Goal: Use online tool/utility: Utilize a website feature to perform a specific function

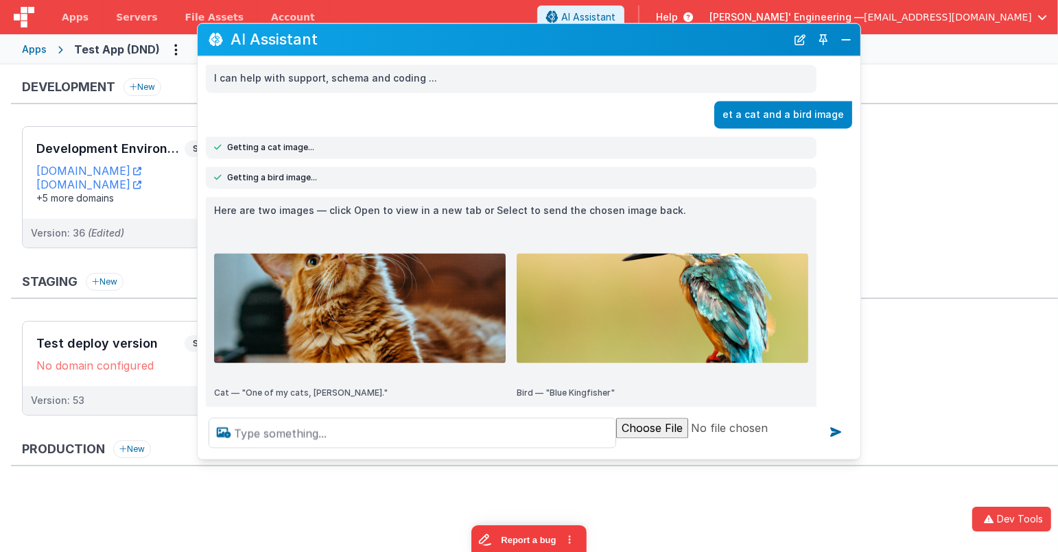
scroll to position [56, 0]
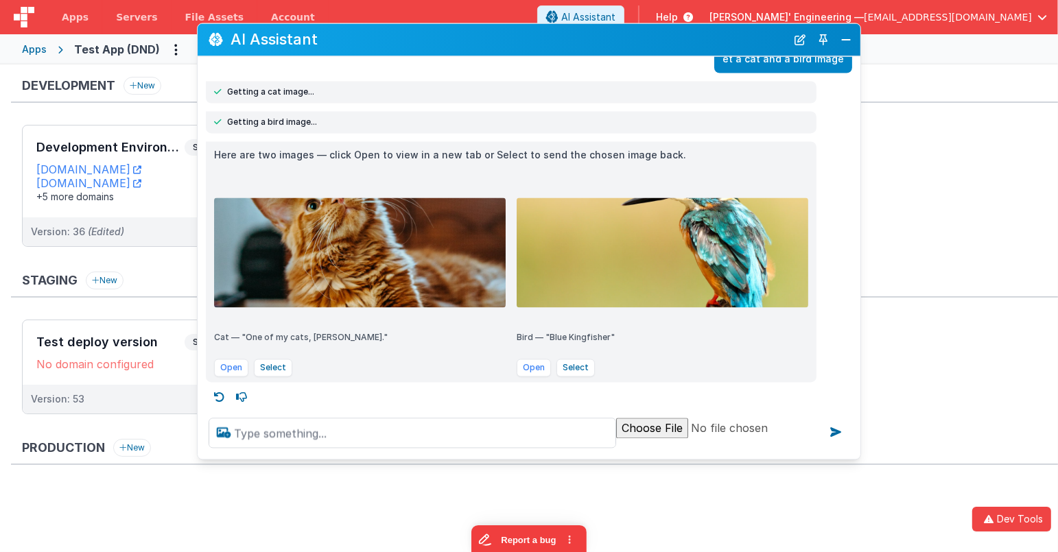
click at [959, 413] on ul "Test deploy version Select URLs No domain configured Version: 53 [PERSON_NAME] …" at bounding box center [540, 374] width 1036 height 108
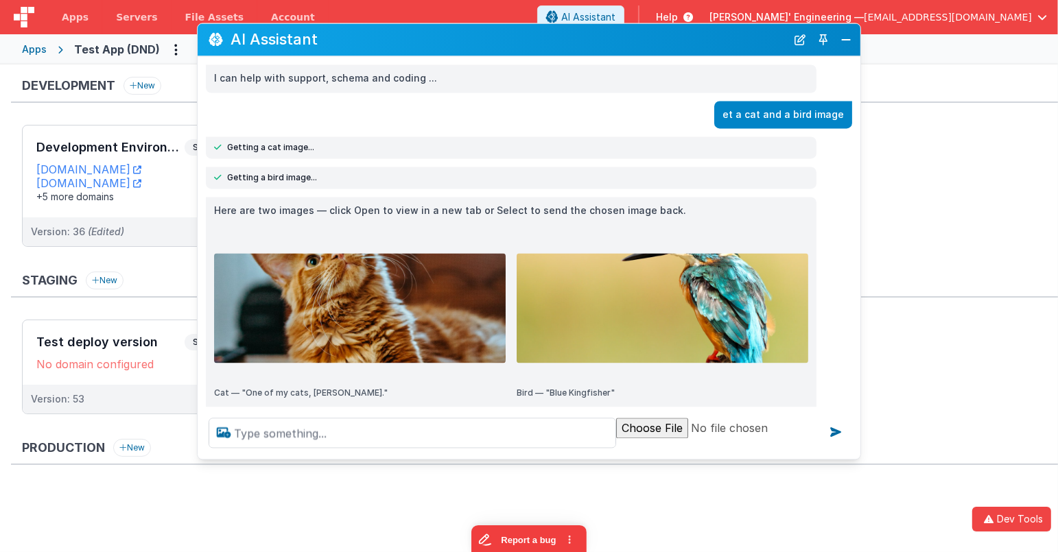
scroll to position [8, 0]
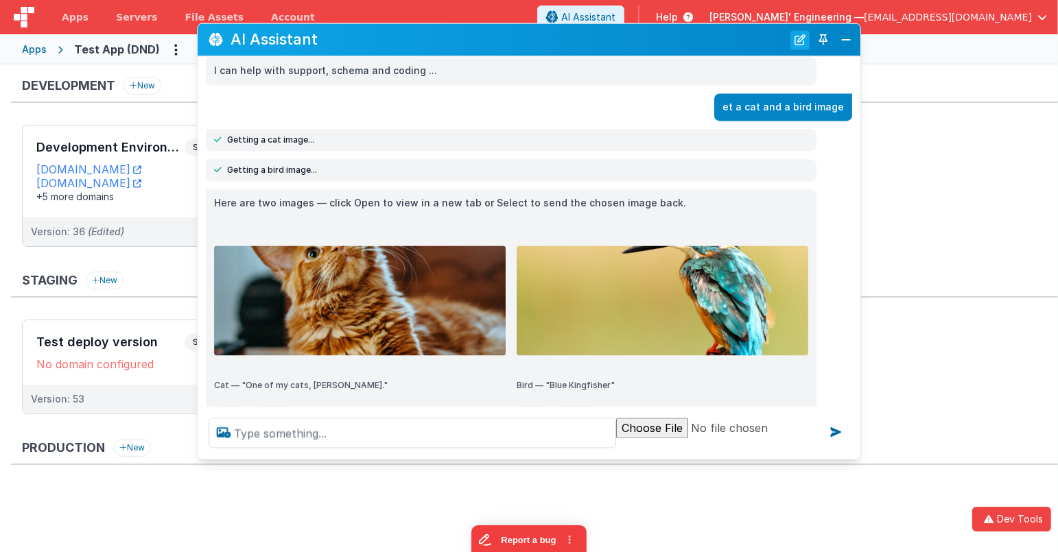
click at [803, 49] on button "New Chat" at bounding box center [799, 39] width 19 height 19
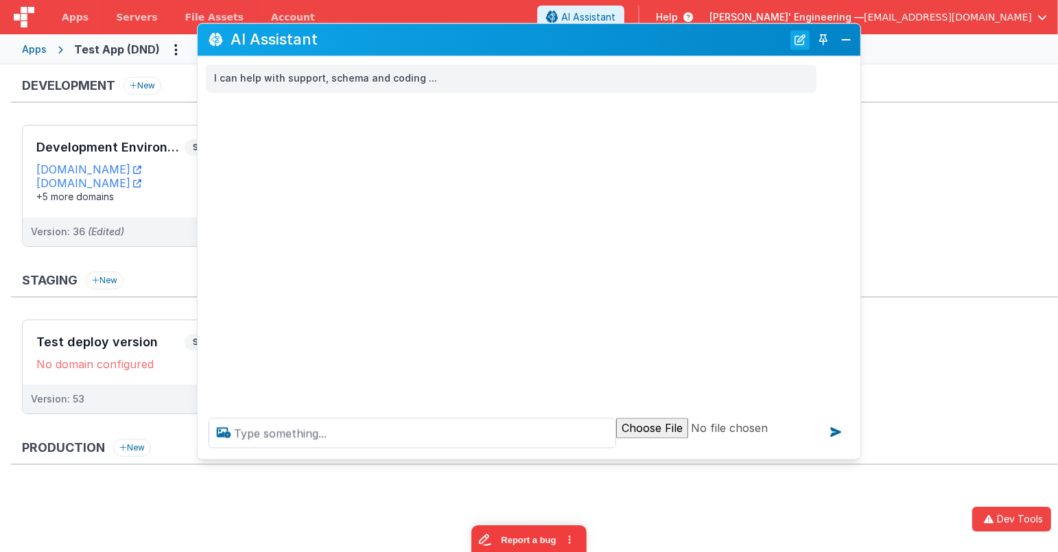
scroll to position [0, 0]
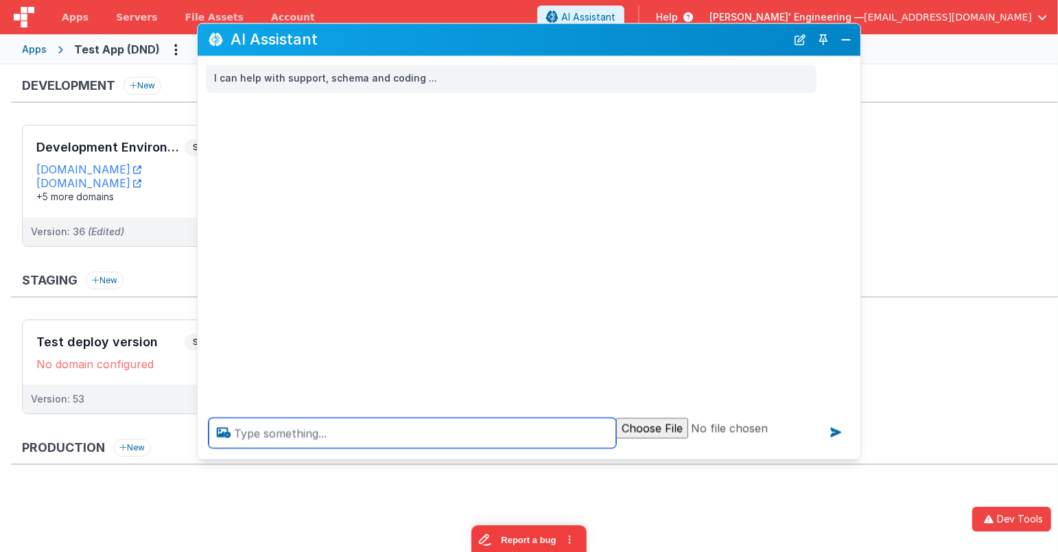
click at [558, 436] on textarea at bounding box center [412, 433] width 407 height 30
type textarea "get a pic of a dog, then call hellow world then get a pic of a cat"
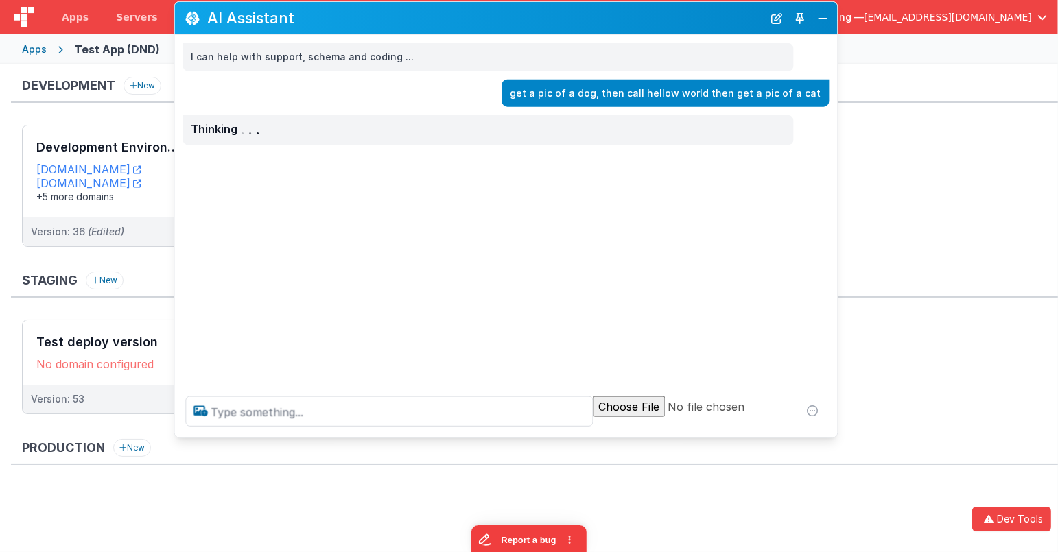
drag, startPoint x: 549, startPoint y: 44, endPoint x: 549, endPoint y: 24, distance: 19.9
click at [549, 23] on h2 "AI Assistant" at bounding box center [486, 18] width 556 height 16
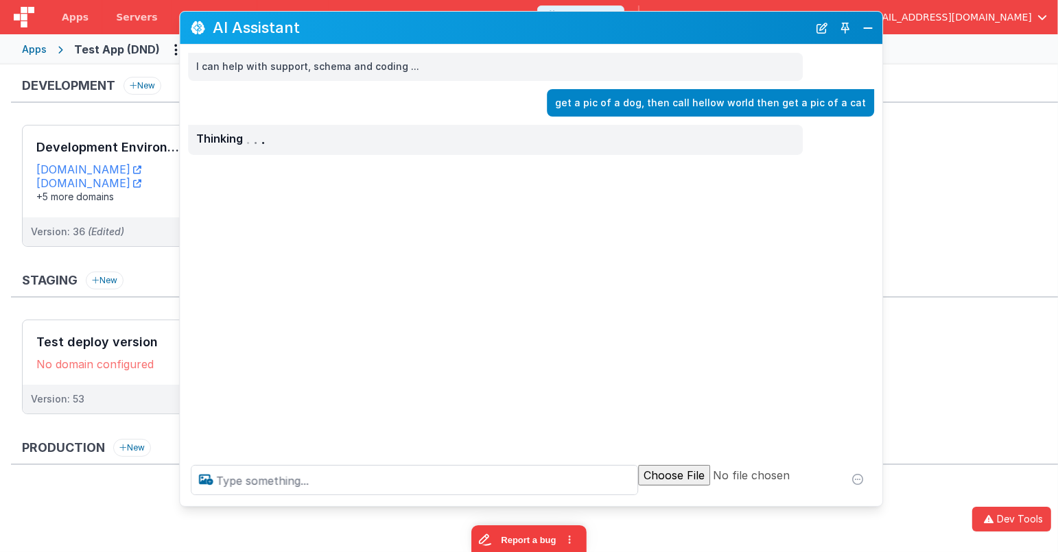
drag, startPoint x: 838, startPoint y: 445, endPoint x: 877, endPoint y: 503, distance: 70.6
click at [877, 503] on div at bounding box center [531, 480] width 702 height 52
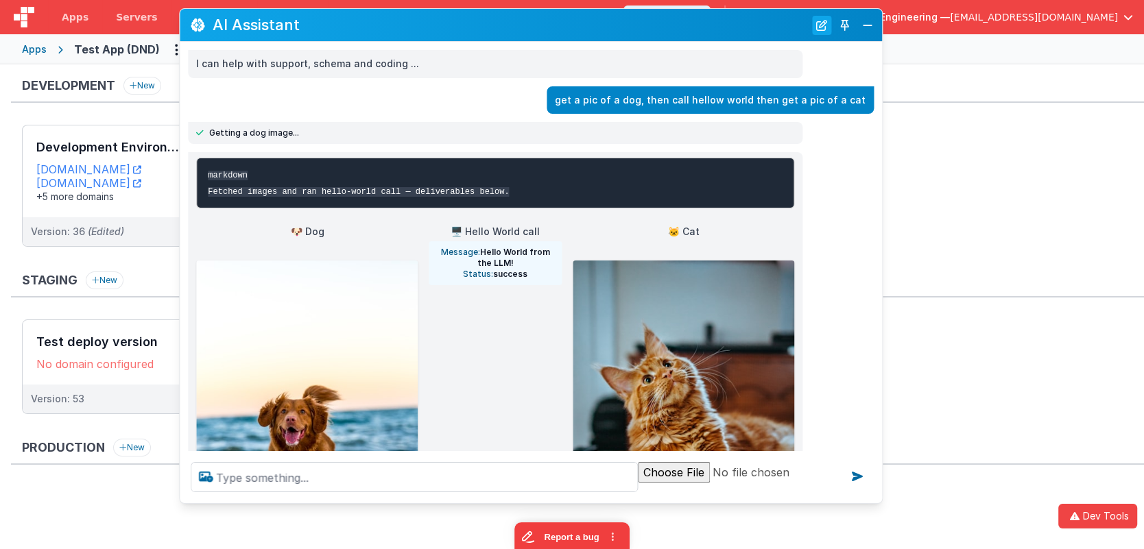
click at [819, 22] on button "New Chat" at bounding box center [821, 25] width 19 height 19
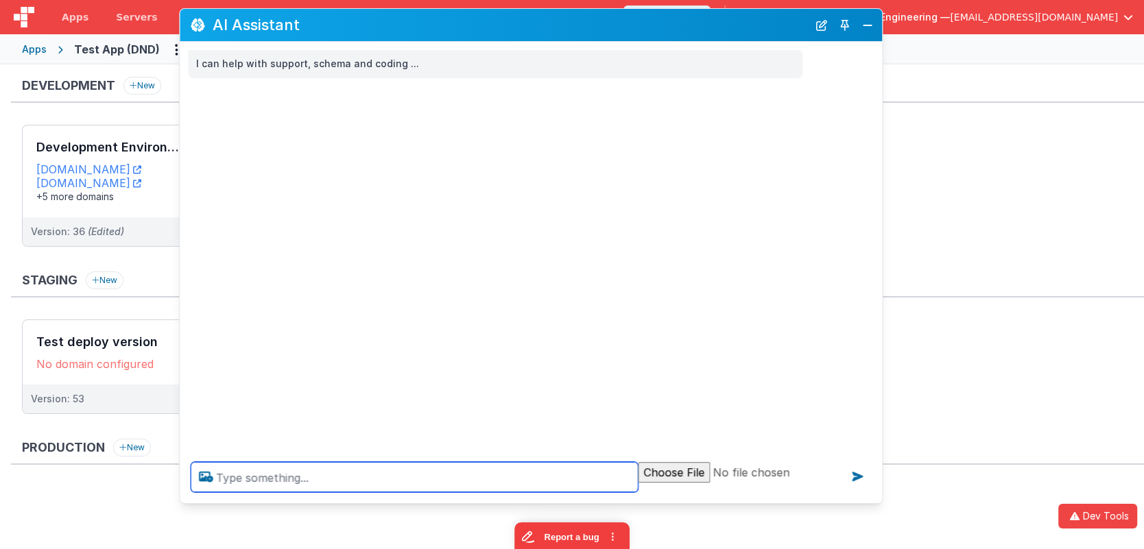
click at [523, 479] on textarea at bounding box center [414, 477] width 447 height 30
type textarea "get a dog and a cat pic"
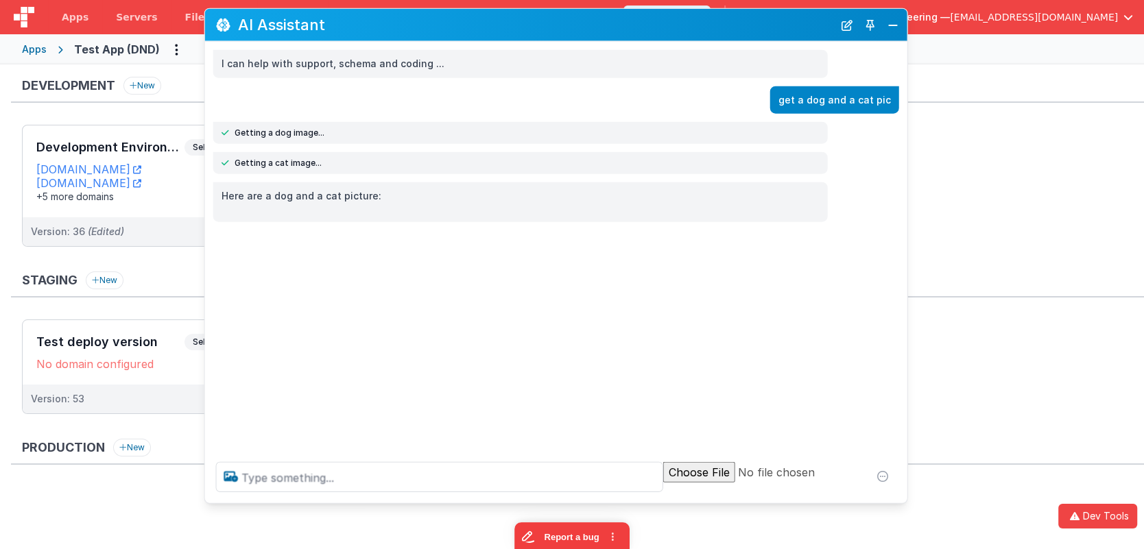
drag, startPoint x: 556, startPoint y: 27, endPoint x: 581, endPoint y: 27, distance: 24.7
click at [581, 27] on h2 "AI Assistant" at bounding box center [535, 24] width 595 height 16
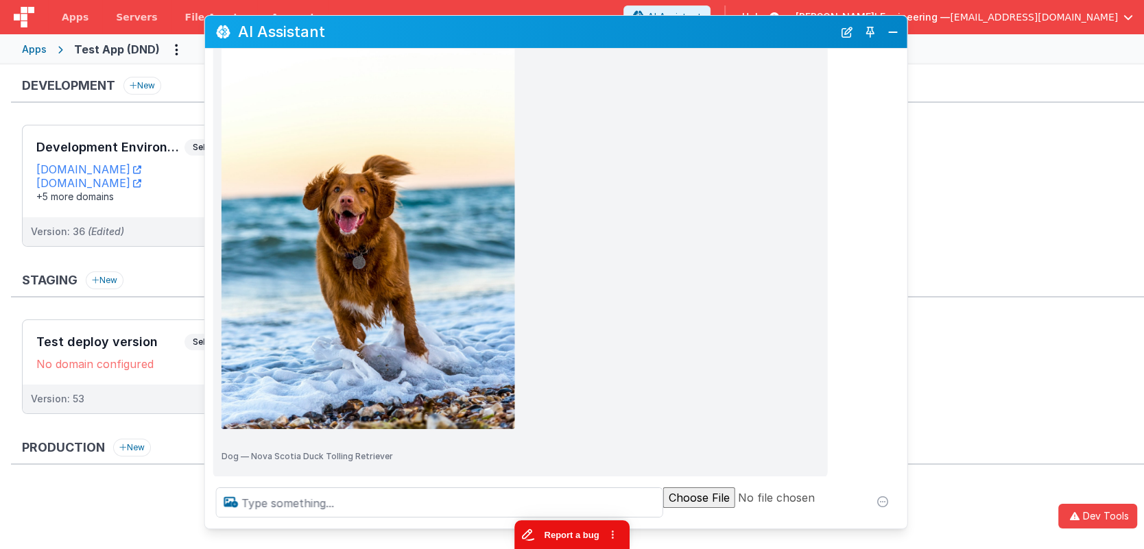
drag, startPoint x: 1040, startPoint y: 1023, endPoint x: 523, endPoint y: 535, distance: 710.8
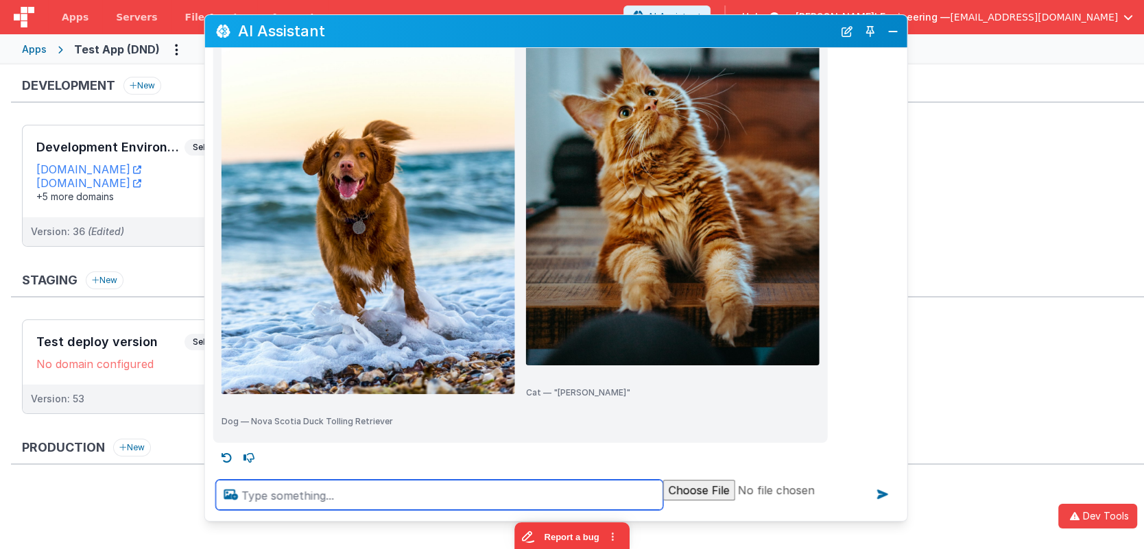
scroll to position [287, 0]
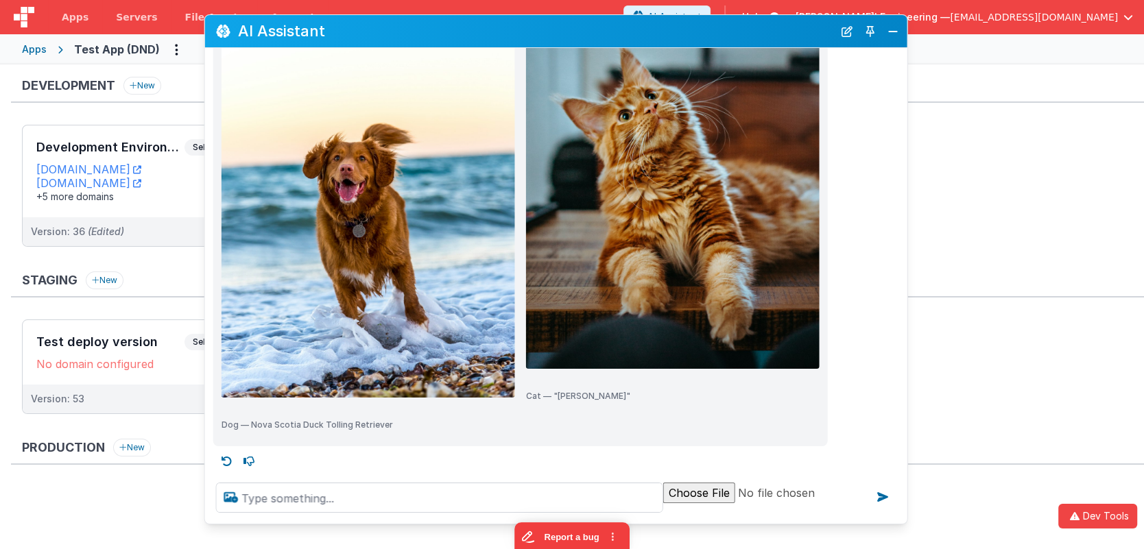
click at [470, 517] on div at bounding box center [556, 498] width 702 height 52
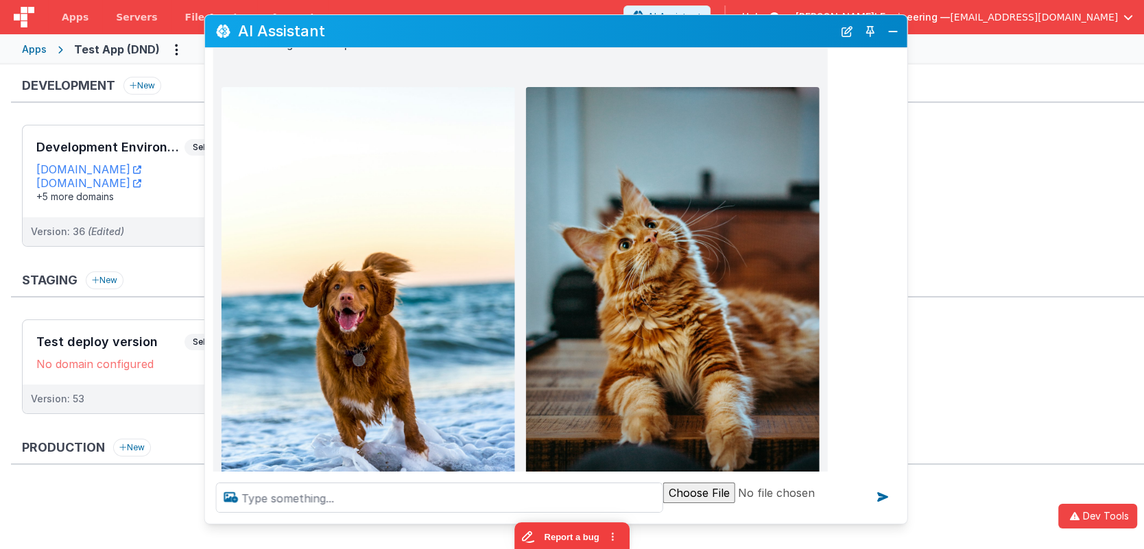
scroll to position [175, 0]
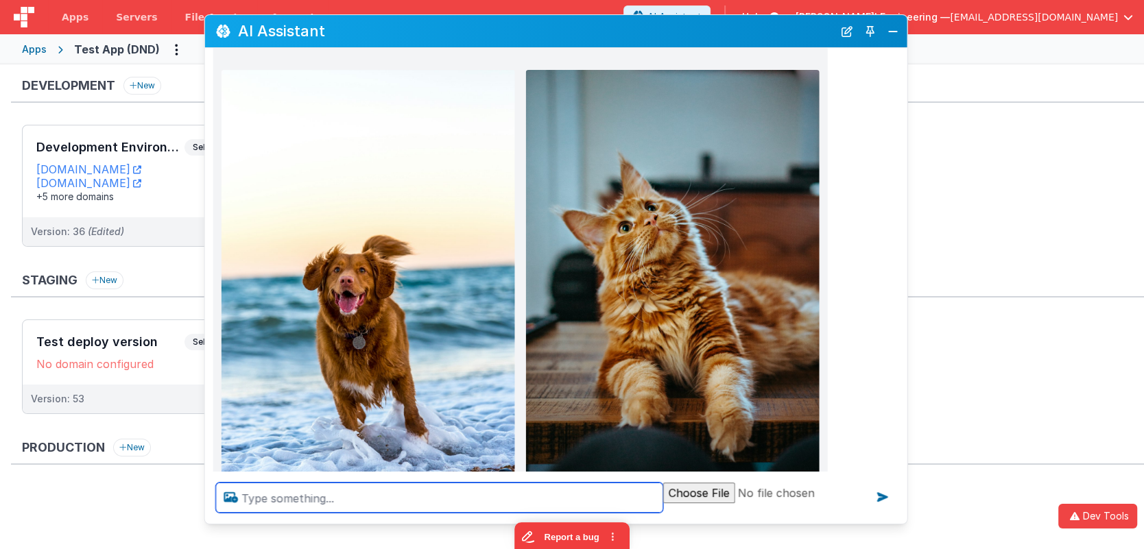
click at [424, 503] on textarea at bounding box center [439, 498] width 447 height 30
type textarea "call hello world tool"
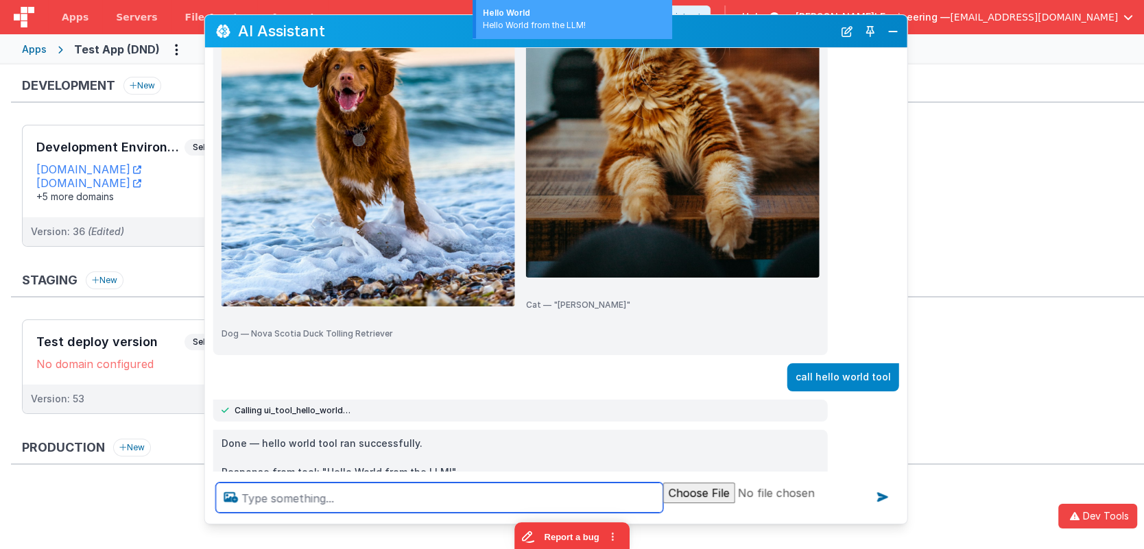
scroll to position [417, 0]
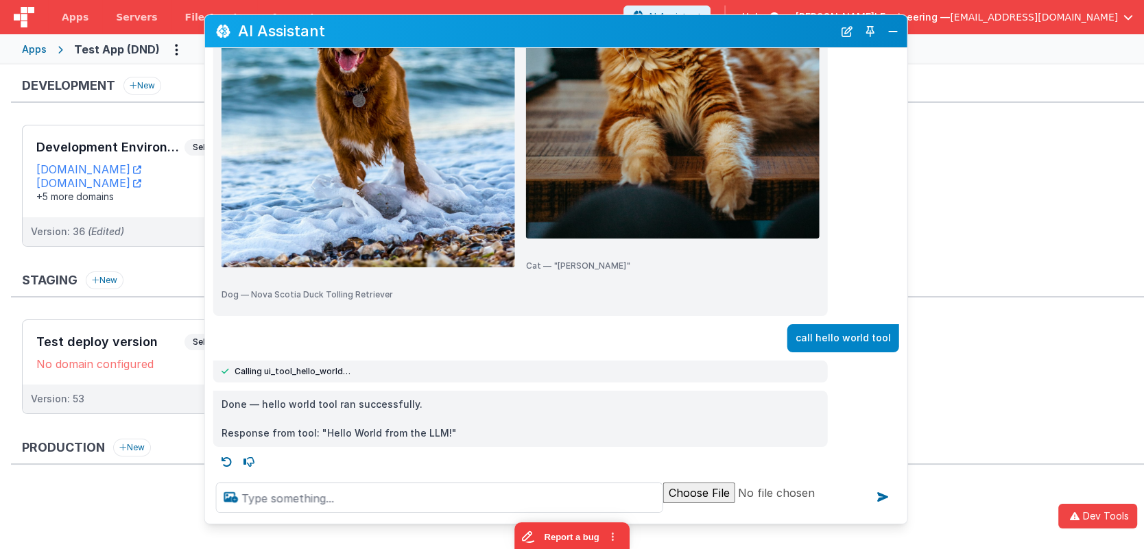
drag, startPoint x: 400, startPoint y: 370, endPoint x: 234, endPoint y: 370, distance: 166.0
click at [234, 370] on div "Calling ui_tool_hello_world…" at bounding box center [521, 371] width 598 height 11
click at [373, 364] on div "Calling ui_tool_hello_world…" at bounding box center [520, 372] width 615 height 22
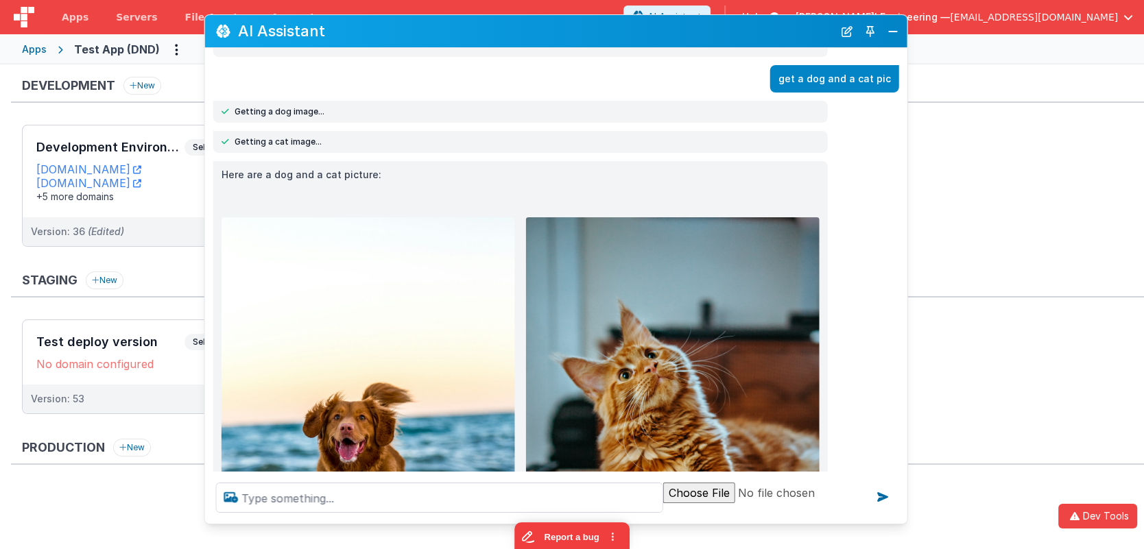
scroll to position [0, 0]
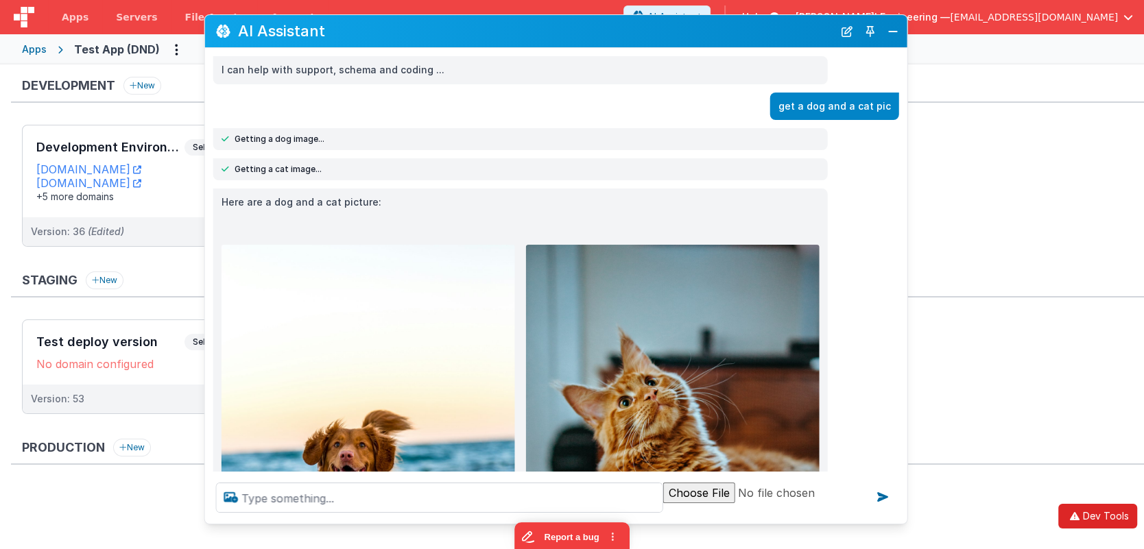
click at [1057, 522] on button "Dev Tools" at bounding box center [1097, 516] width 79 height 25
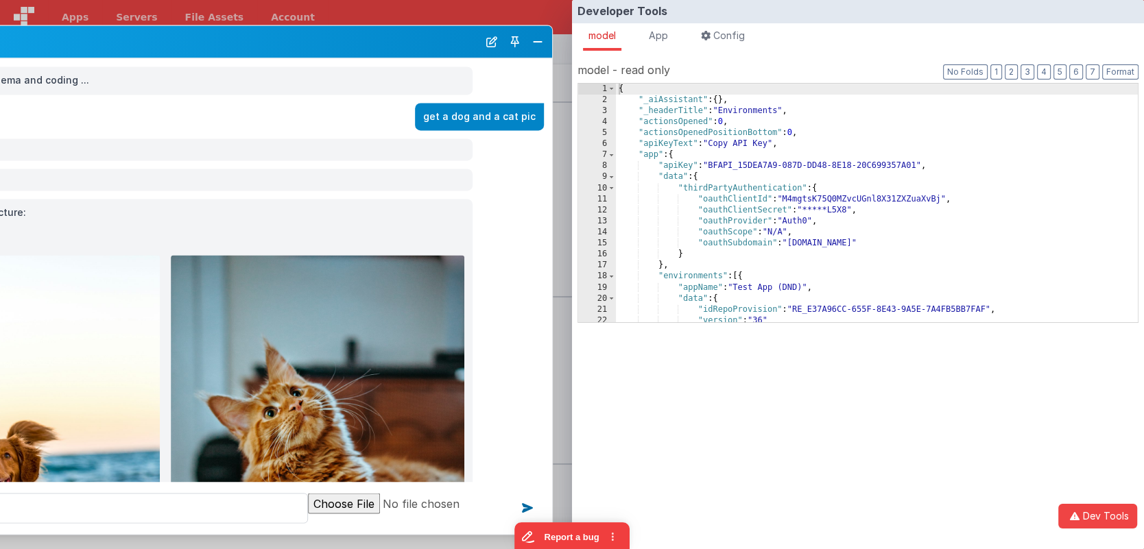
drag, startPoint x: 645, startPoint y: 34, endPoint x: 406, endPoint y: 47, distance: 239.0
click at [306, 47] on h2 "AI Assistant" at bounding box center [180, 42] width 595 height 16
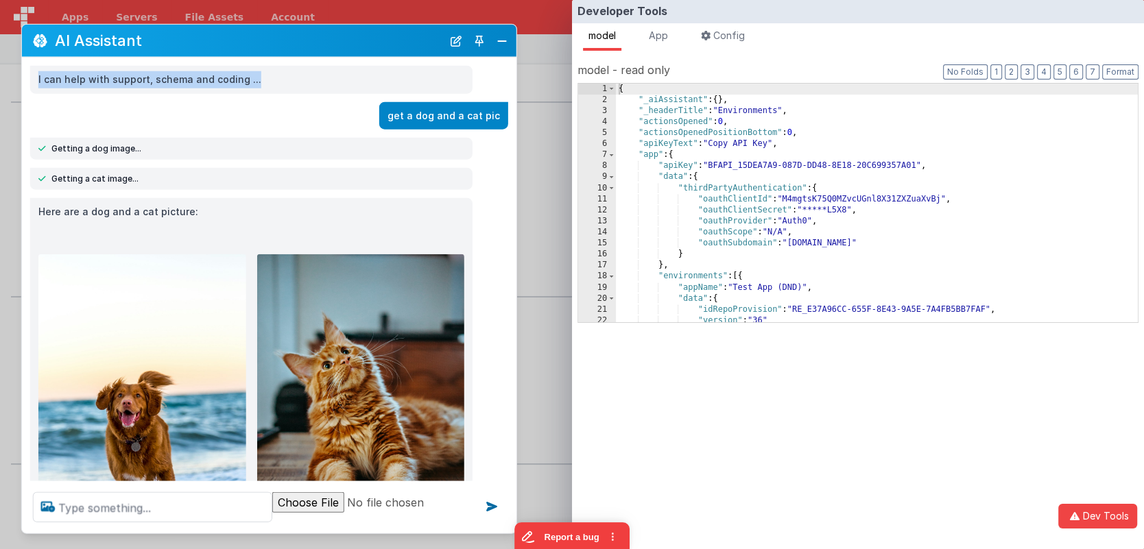
drag, startPoint x: 722, startPoint y: 75, endPoint x: 593, endPoint y: 35, distance: 134.3
click at [513, 68] on div "I can help with support, schema and coding ..." at bounding box center [269, 80] width 495 height 28
drag, startPoint x: 663, startPoint y: 32, endPoint x: 955, endPoint y: 78, distance: 295.8
click at [663, 32] on span "App" at bounding box center [658, 35] width 19 height 12
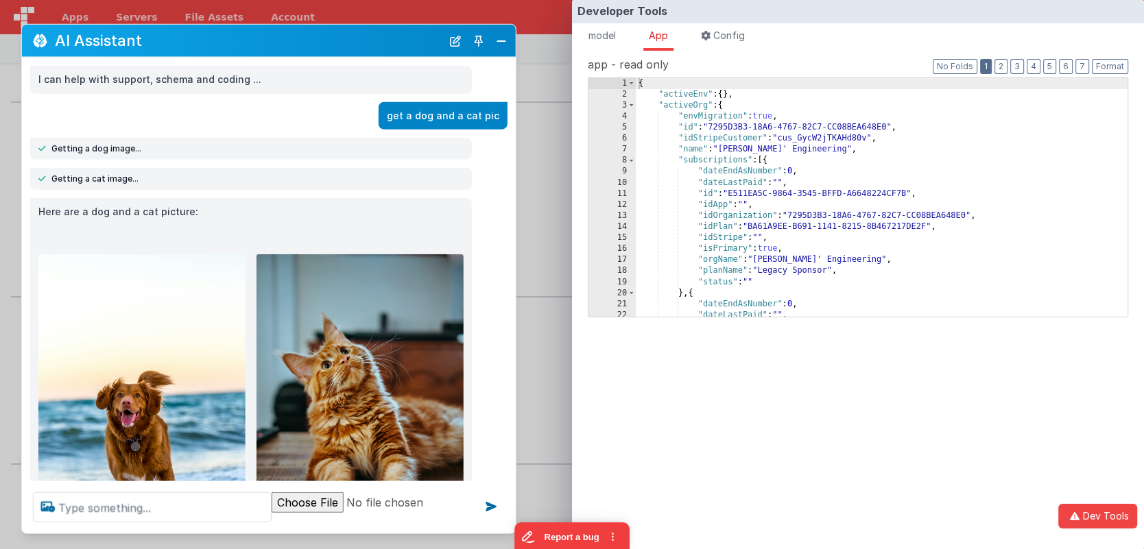
click at [992, 71] on button "1" at bounding box center [986, 66] width 12 height 15
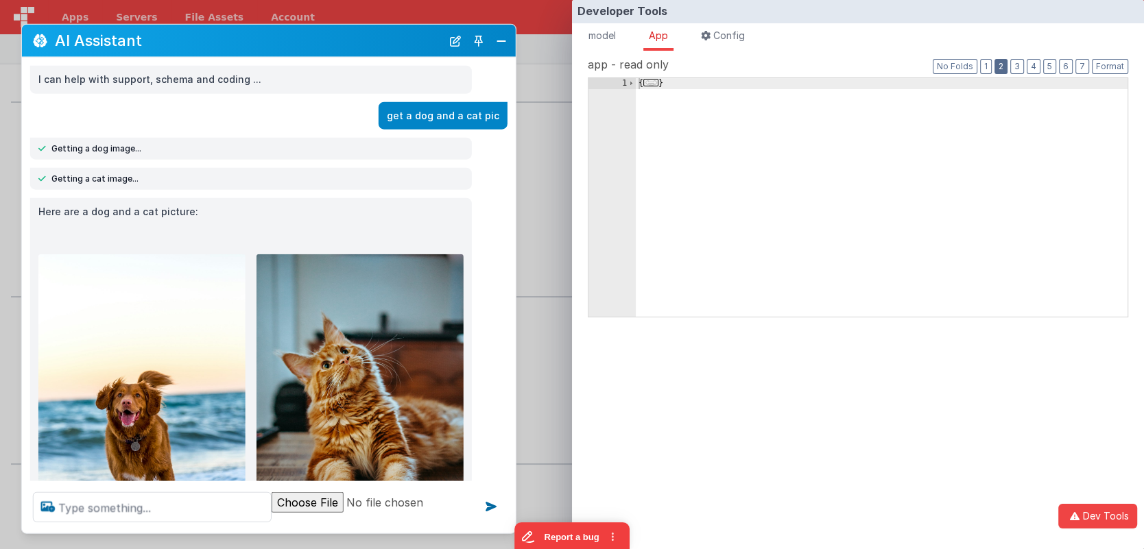
click at [1008, 62] on button "2" at bounding box center [1001, 66] width 13 height 15
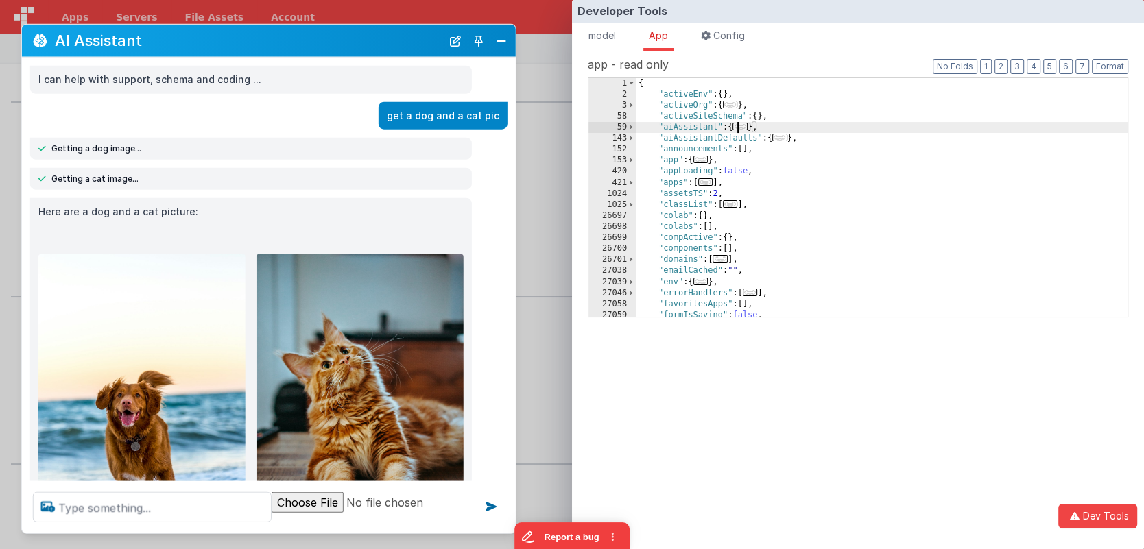
click at [746, 128] on span "..." at bounding box center [740, 127] width 15 height 8
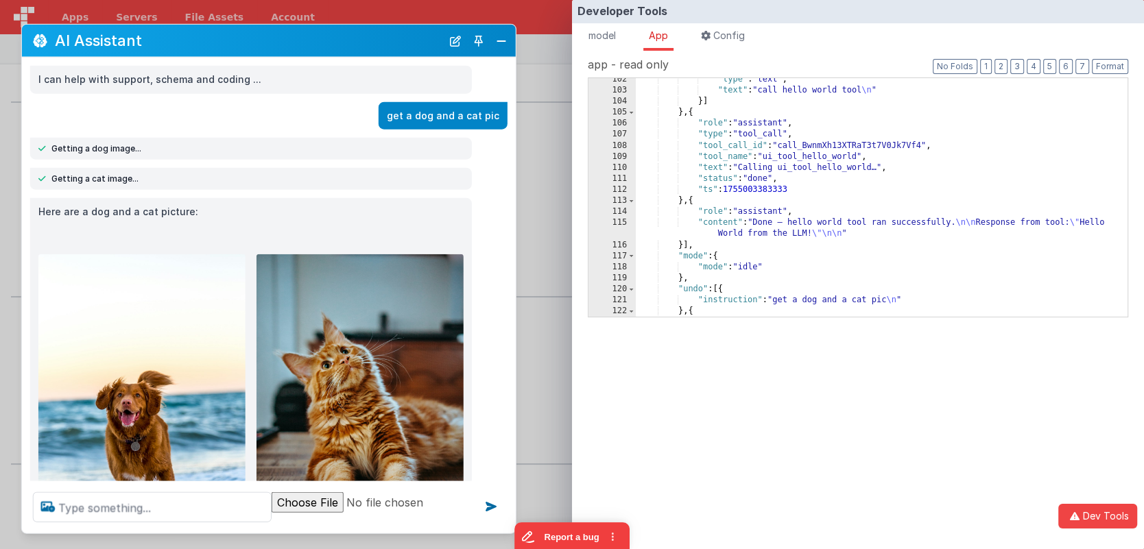
scroll to position [633, 0]
click at [536, 161] on div "Developer Tools model App Params Log (4) Misc Windows Config model - read only …" at bounding box center [572, 274] width 1144 height 549
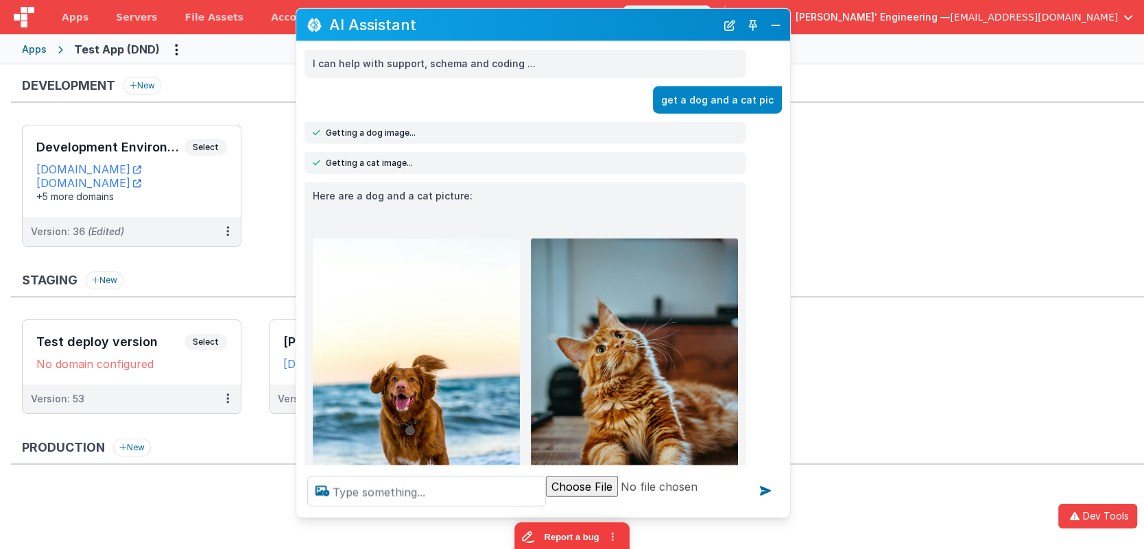
drag, startPoint x: 379, startPoint y: 46, endPoint x: 676, endPoint y: 29, distance: 297.5
click at [676, 29] on h2 "AI Assistant" at bounding box center [522, 24] width 387 height 16
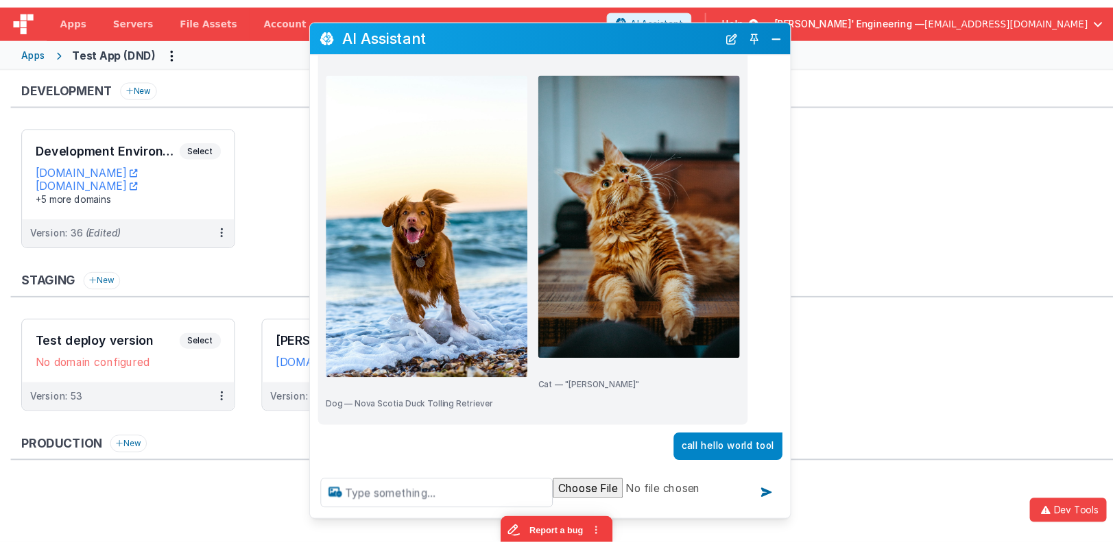
scroll to position [175, 0]
